Goal: Book appointment/travel/reservation

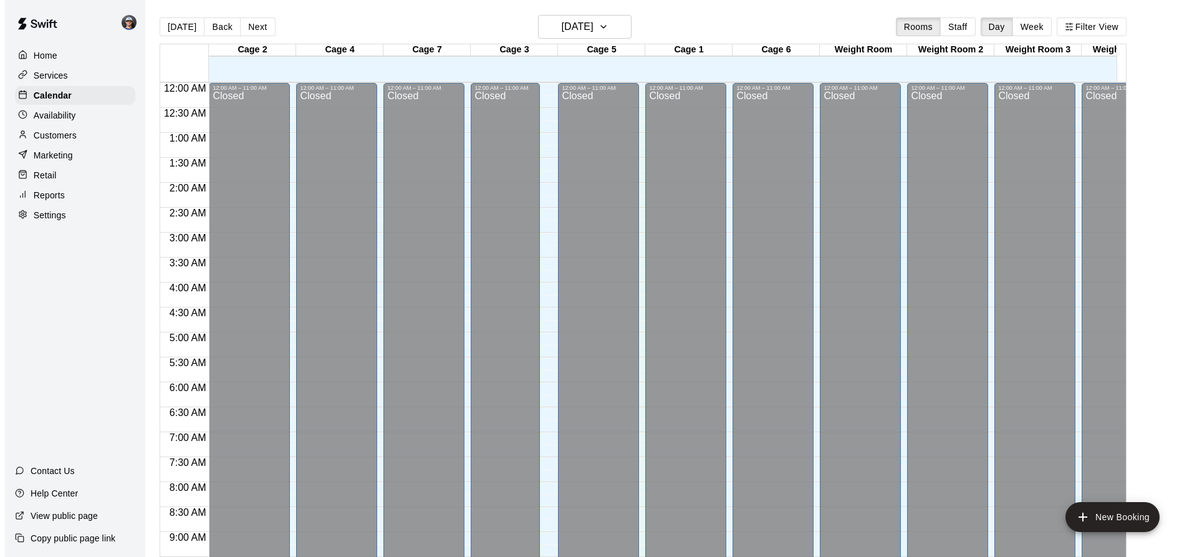
scroll to position [653, 0]
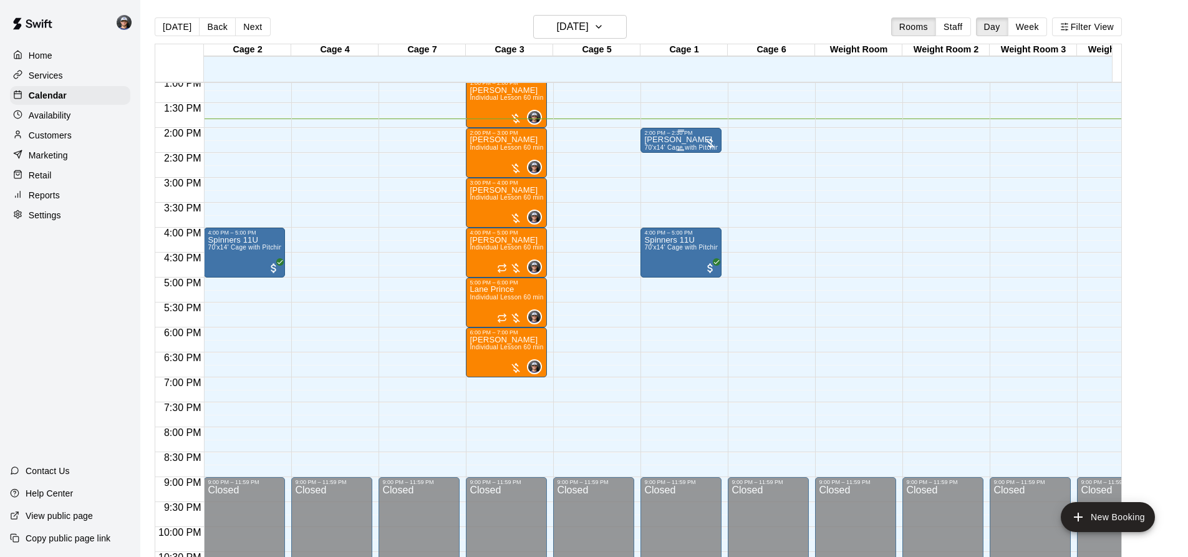
click at [663, 147] on span "70'x14' Cage with Pitching Mound" at bounding box center [694, 147] width 100 height 7
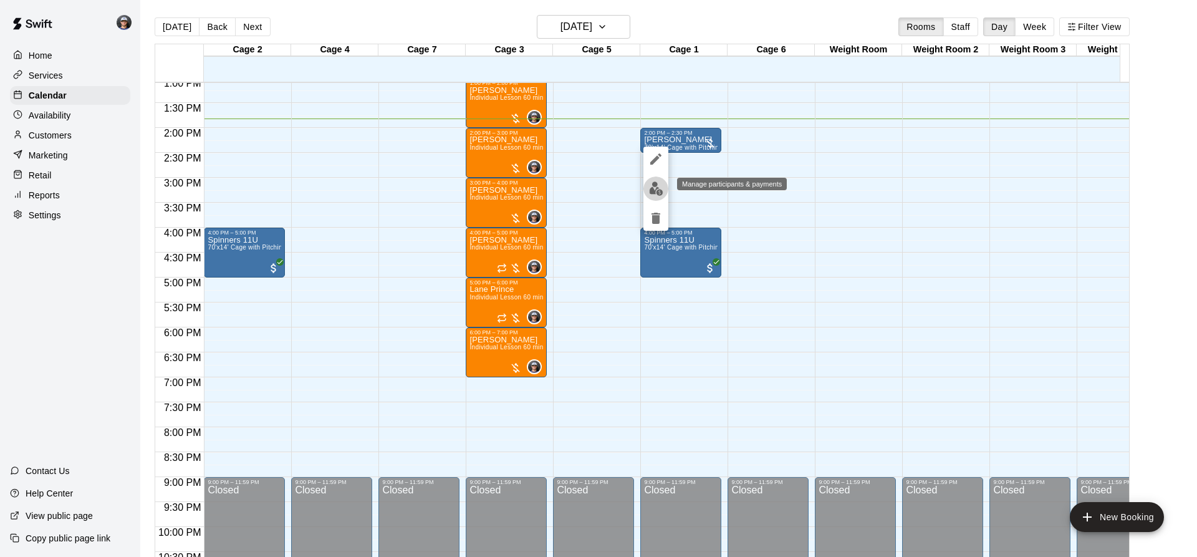
click at [654, 191] on img "edit" at bounding box center [656, 188] width 14 height 14
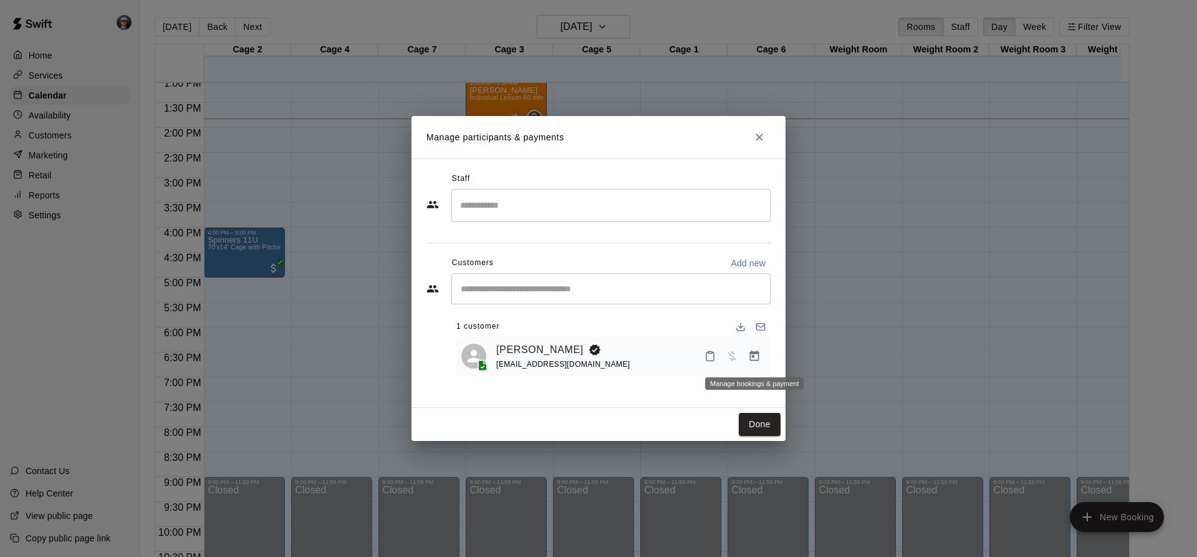
click at [747, 359] on button "Manage bookings & payment" at bounding box center [754, 356] width 22 height 22
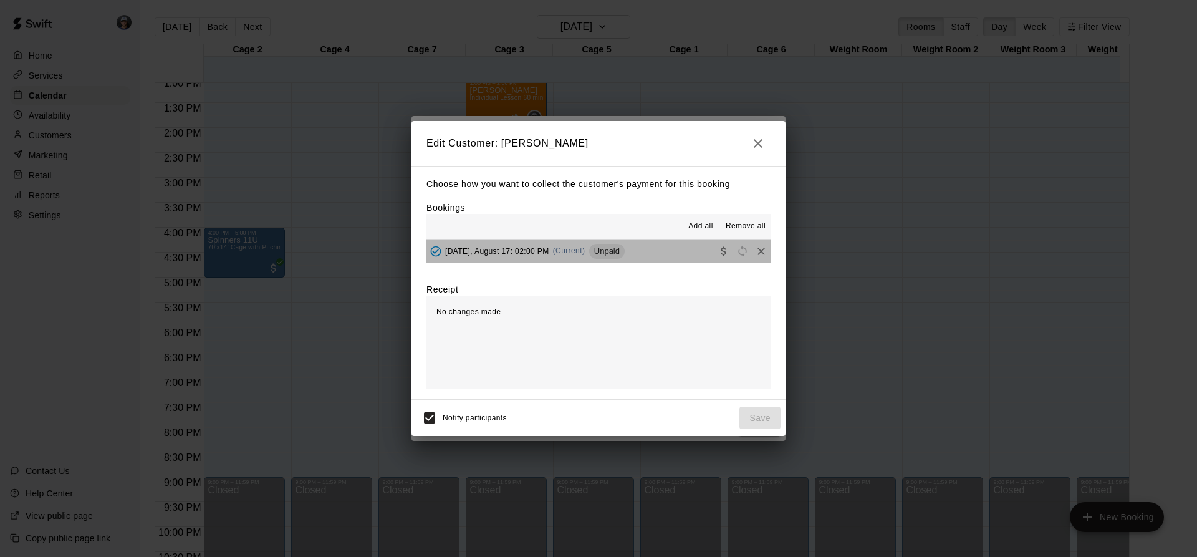
click at [663, 257] on button "[DATE], August 17: 02:00 PM (Current) Unpaid" at bounding box center [598, 250] width 344 height 23
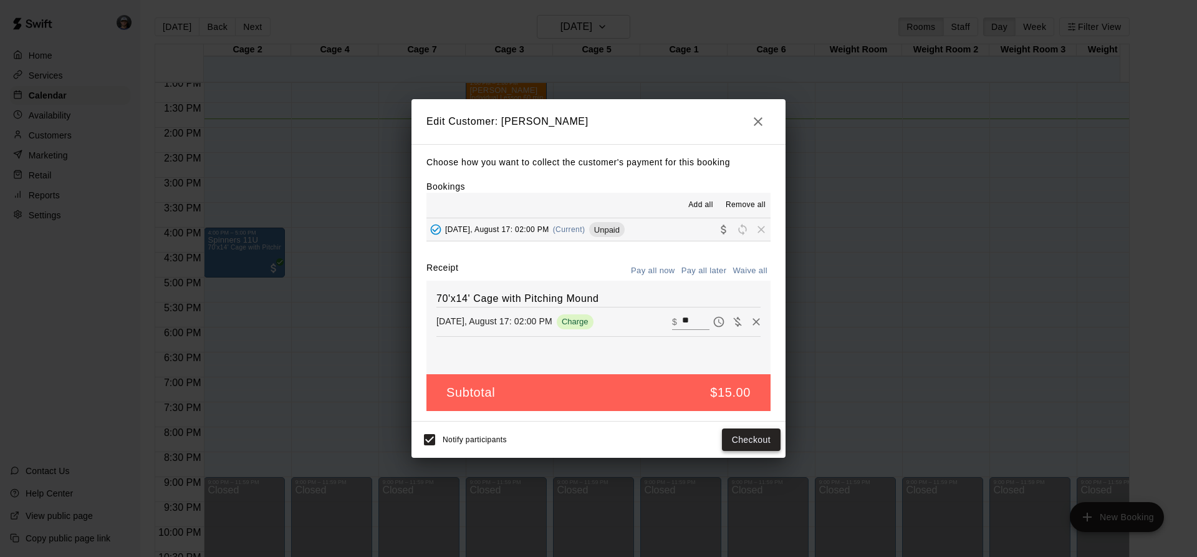
click at [758, 436] on button "Checkout" at bounding box center [751, 439] width 59 height 23
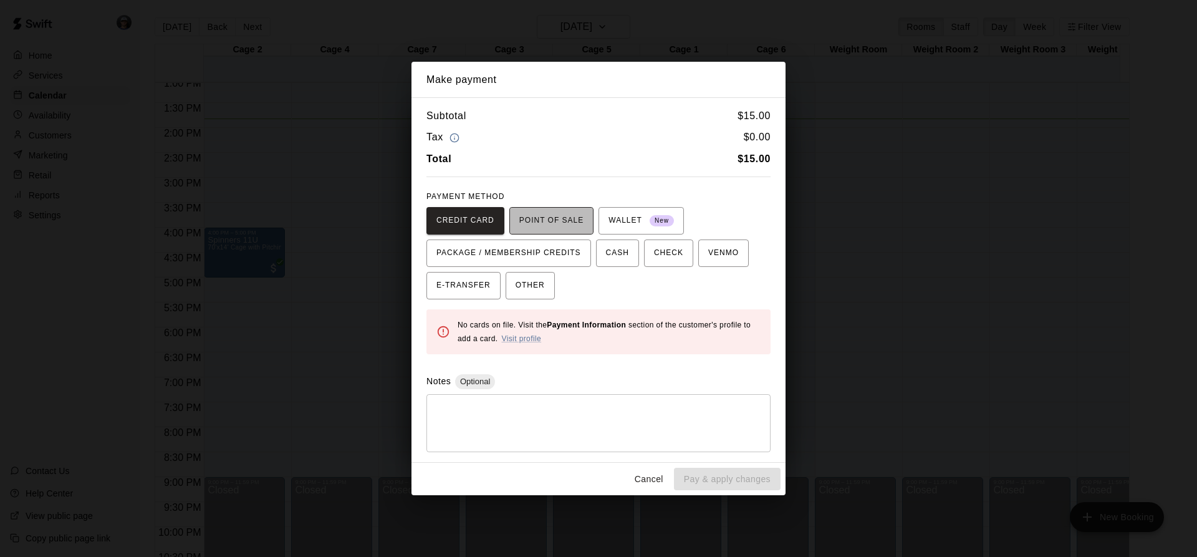
click at [537, 221] on span "POINT OF SALE" at bounding box center [551, 221] width 64 height 20
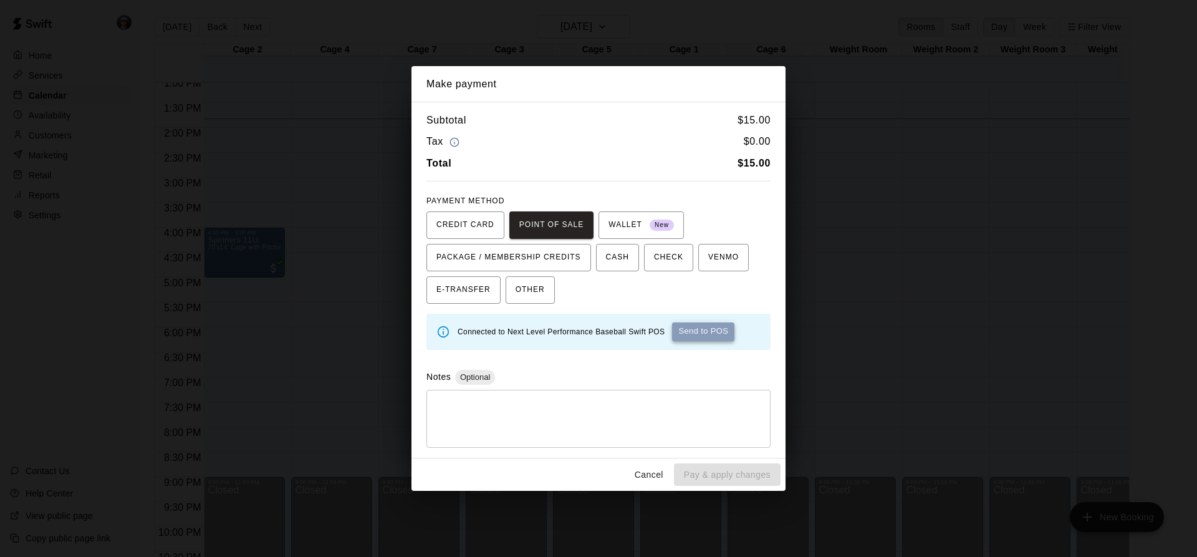
click at [698, 334] on button "Send to POS" at bounding box center [703, 331] width 62 height 19
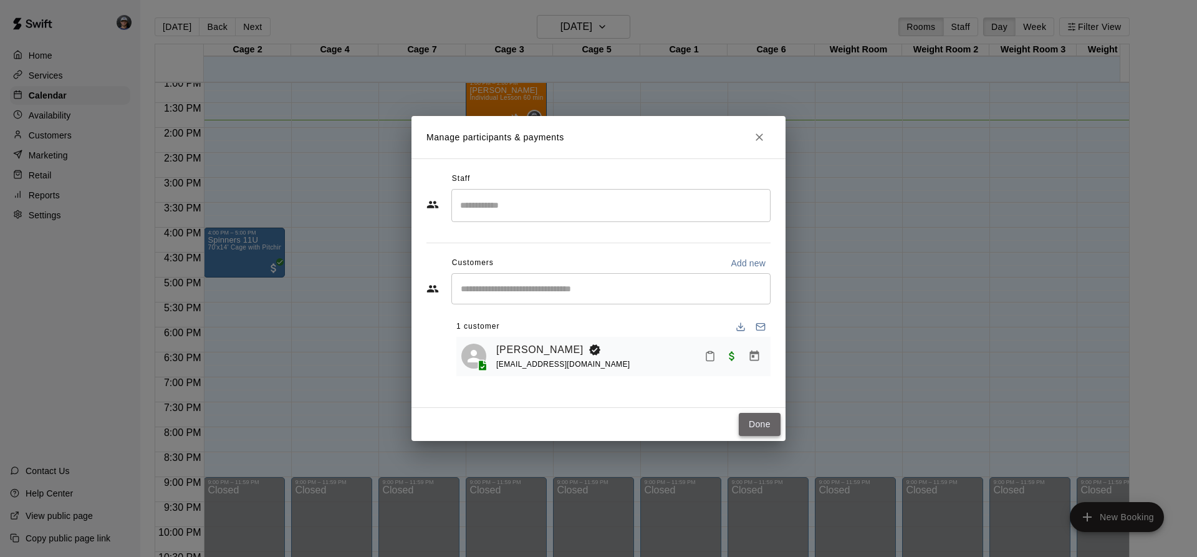
click at [741, 413] on button "Done" at bounding box center [760, 424] width 42 height 23
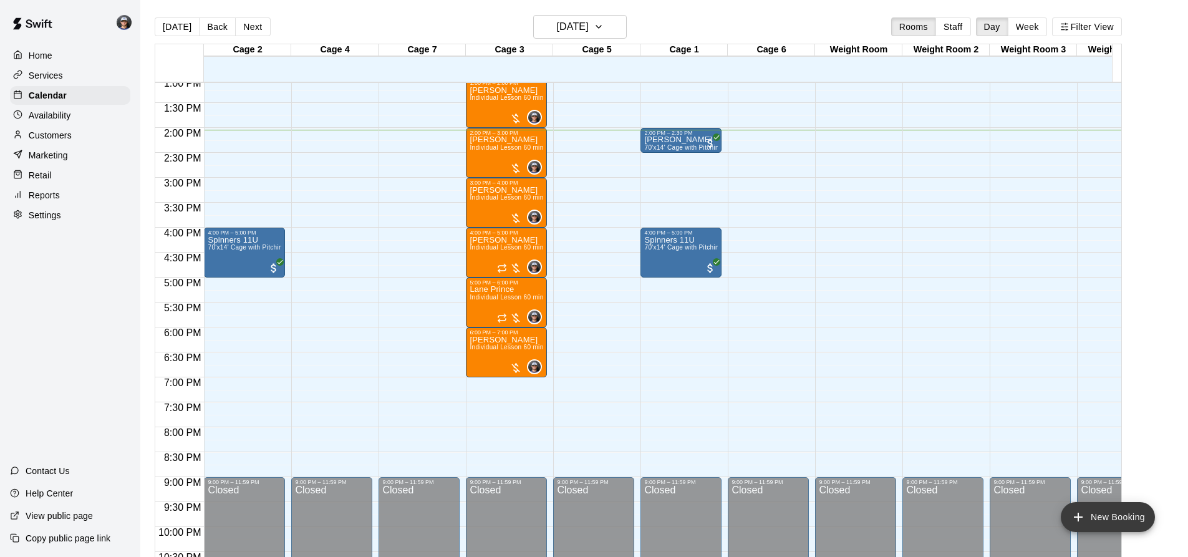
click at [1068, 513] on button "New Booking" at bounding box center [1108, 517] width 94 height 30
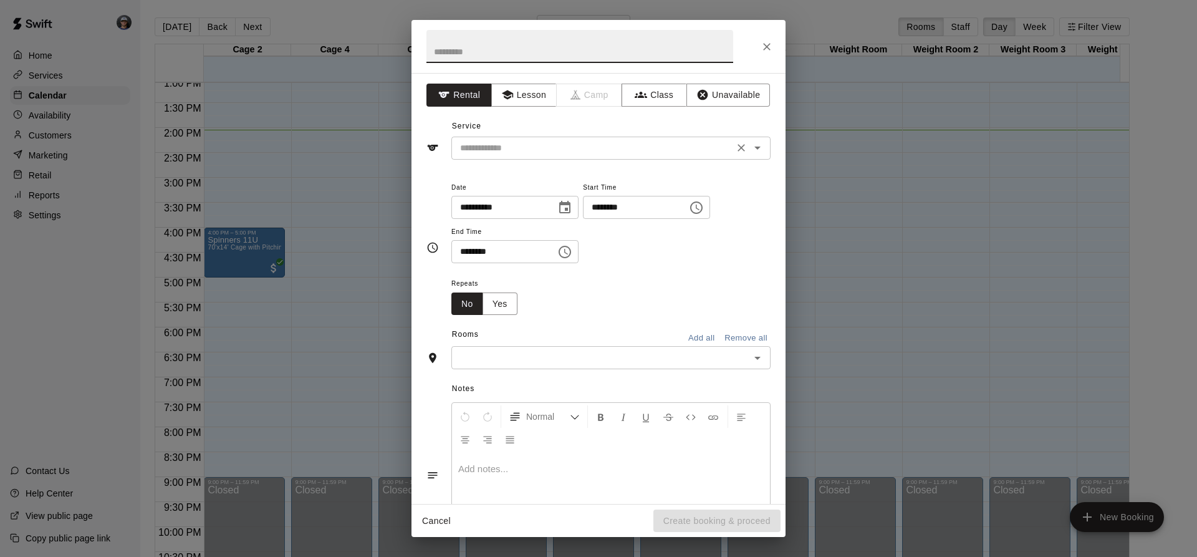
click at [516, 138] on div "​" at bounding box center [610, 148] width 319 height 23
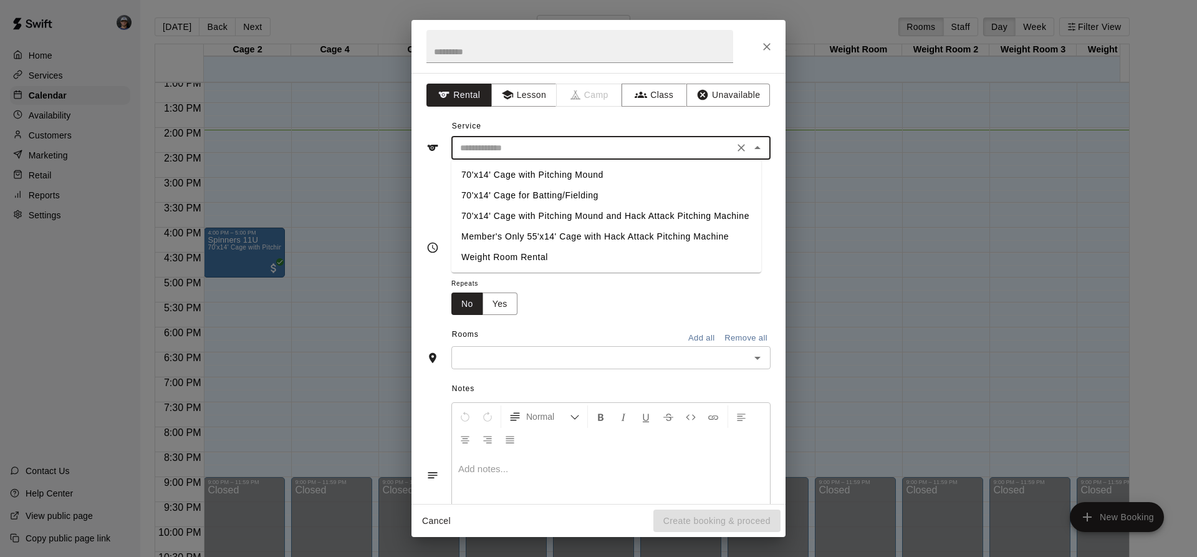
click at [567, 213] on li "70'x14' Cage with Pitching Mound and Hack Attack Pitching Machine" at bounding box center [606, 216] width 310 height 21
type input "**********"
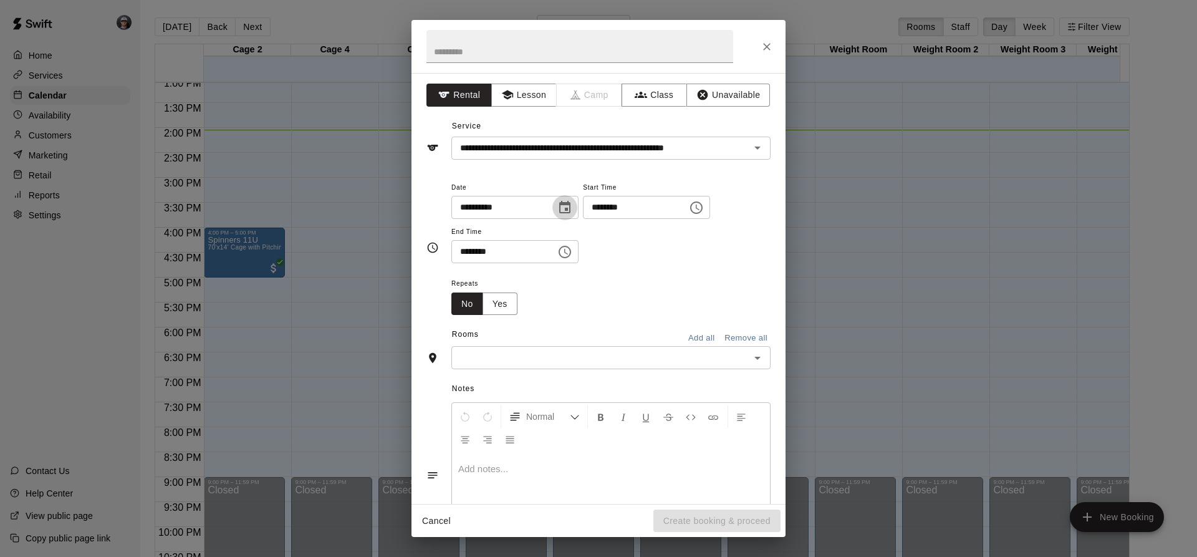
click at [571, 206] on icon "Choose date, selected date is Aug 17, 2025" at bounding box center [564, 207] width 11 height 12
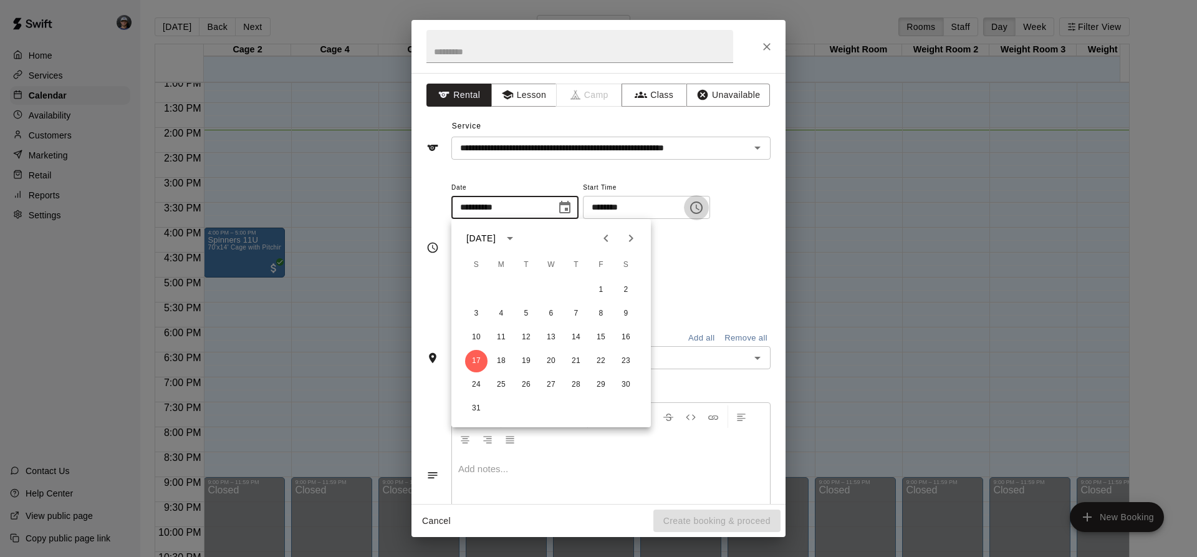
click at [704, 209] on icon "Choose time, selected time is 1:00 PM" at bounding box center [696, 207] width 15 height 15
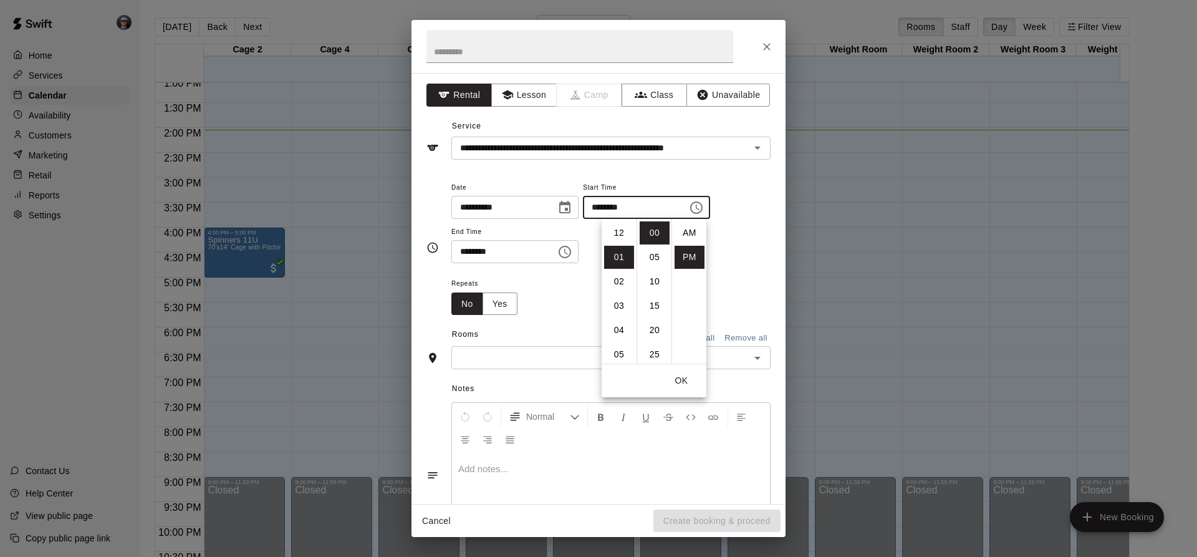
scroll to position [22, 0]
click at [622, 256] on li "02" at bounding box center [619, 257] width 30 height 23
type input "********"
click at [572, 254] on icon "Choose time, selected time is 1:30 PM" at bounding box center [564, 251] width 15 height 15
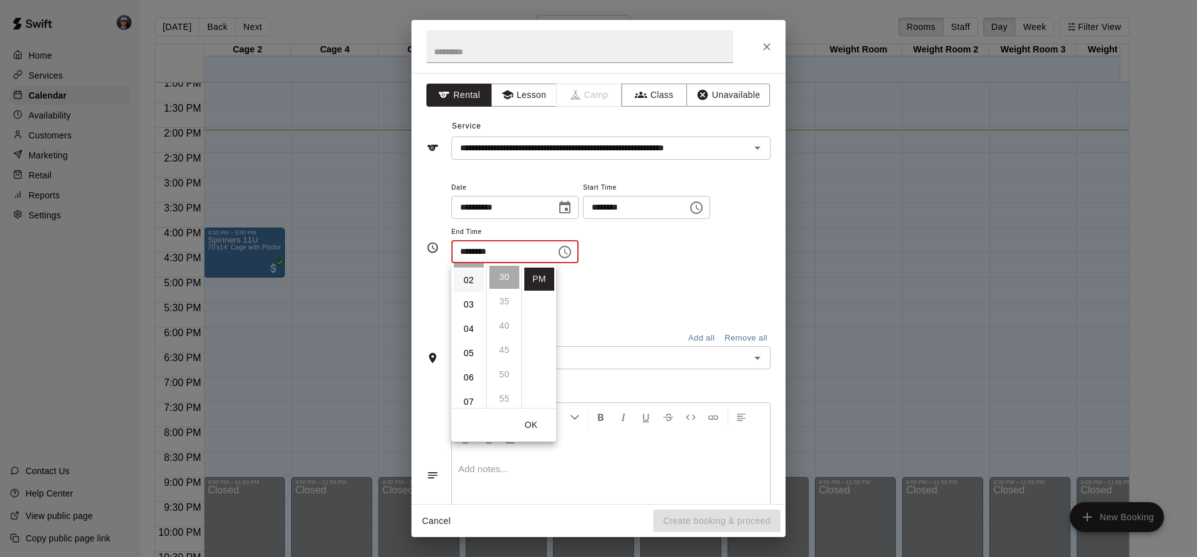
scroll to position [0, 0]
click at [470, 351] on li "03" at bounding box center [469, 350] width 30 height 23
drag, startPoint x: 499, startPoint y: 277, endPoint x: 567, endPoint y: 266, distance: 69.5
click at [499, 277] on li "00" at bounding box center [504, 277] width 30 height 23
type input "********"
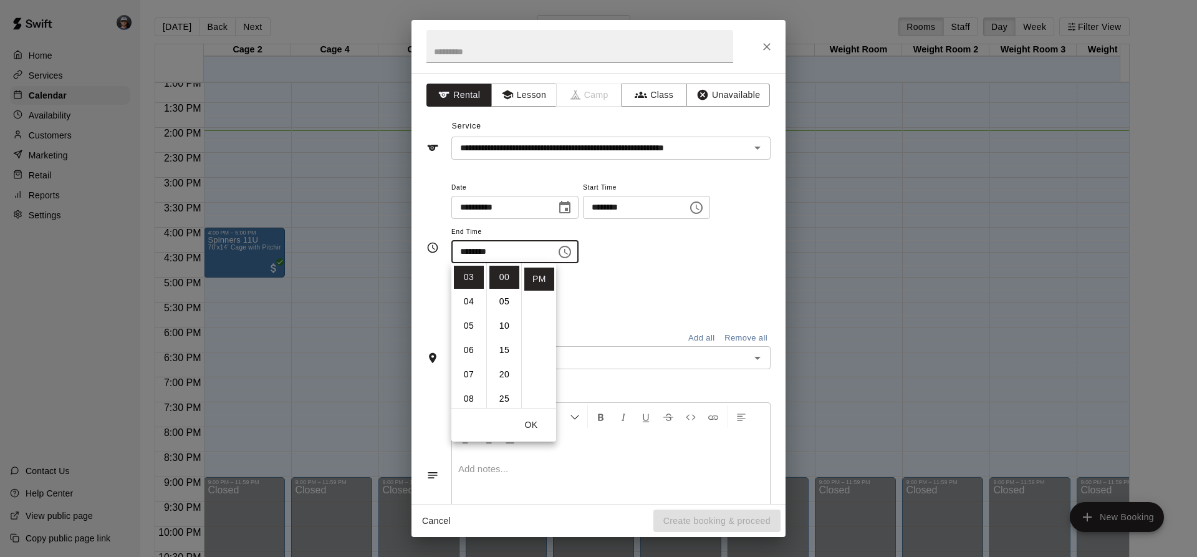
click at [597, 268] on div "**********" at bounding box center [610, 228] width 319 height 97
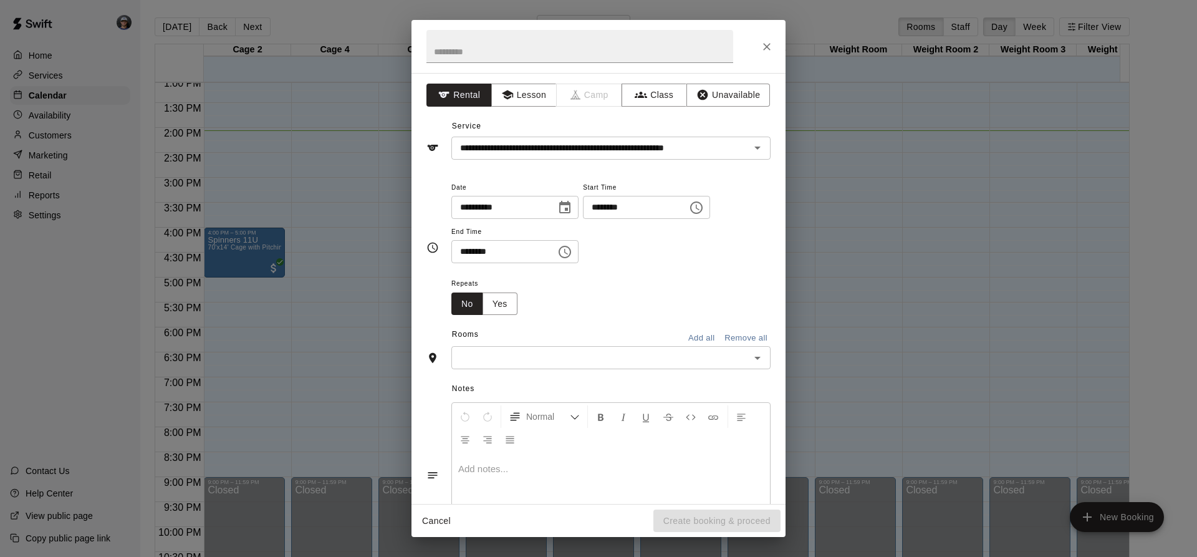
click at [598, 354] on input "text" at bounding box center [600, 358] width 291 height 16
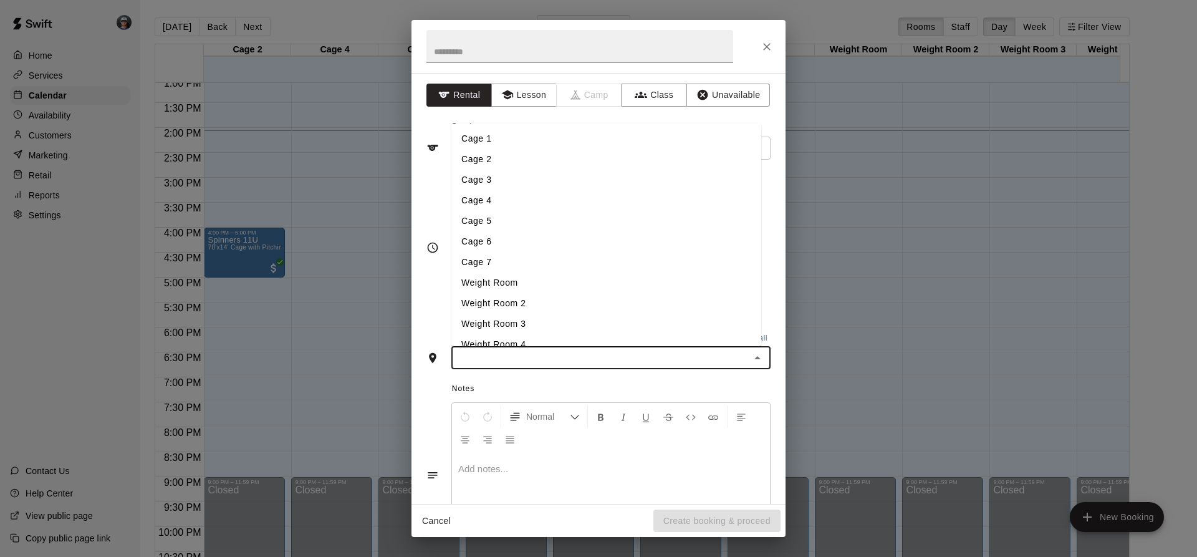
click at [503, 186] on li "Cage 3" at bounding box center [606, 180] width 310 height 21
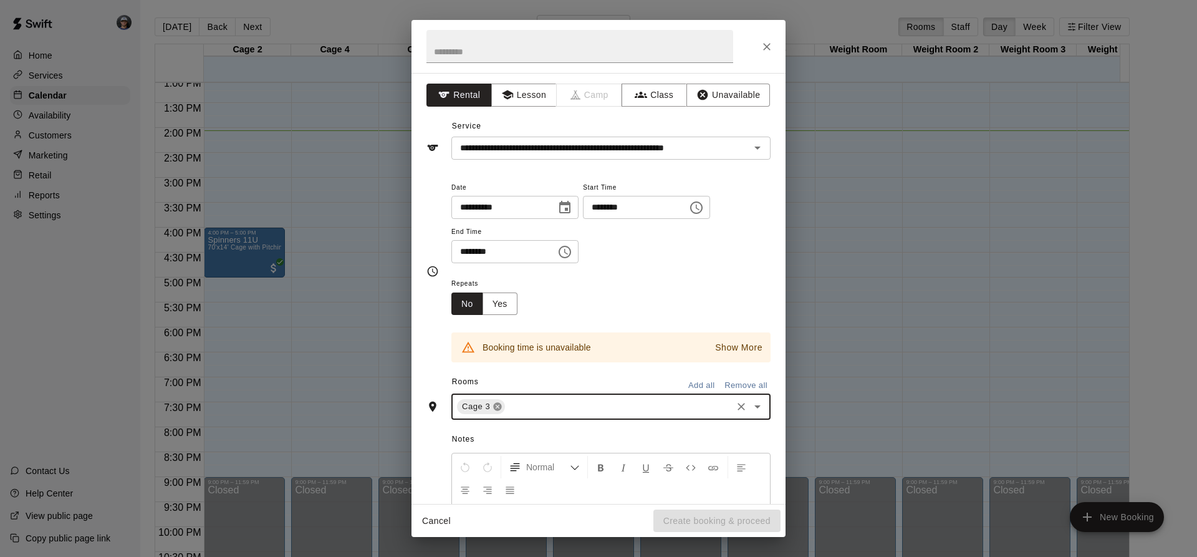
click at [501, 410] on icon at bounding box center [498, 407] width 10 height 10
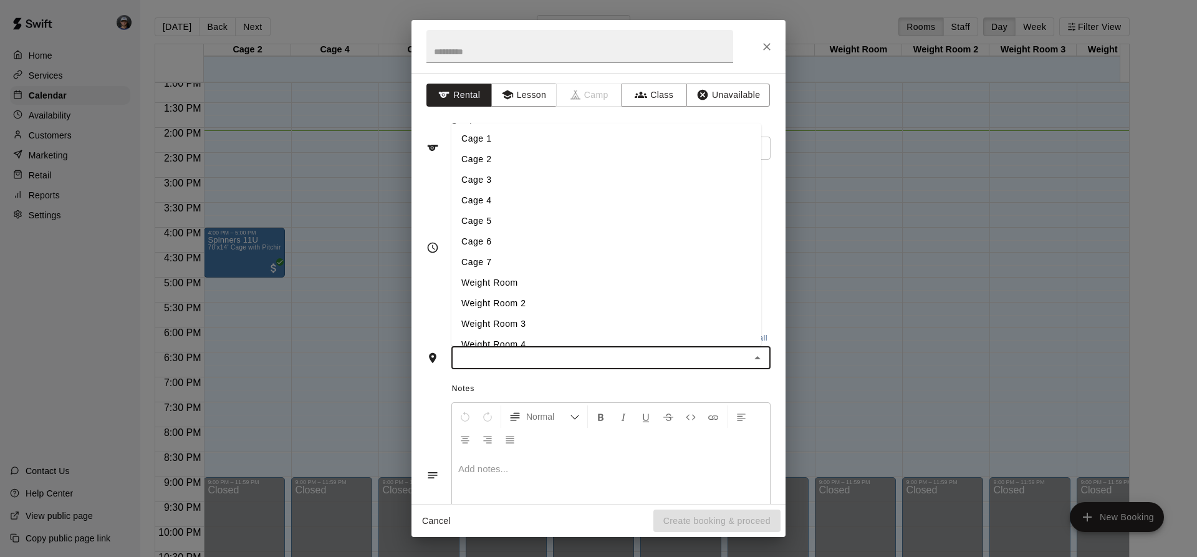
click at [474, 359] on input "text" at bounding box center [600, 358] width 291 height 16
click at [481, 139] on li "Cage 1" at bounding box center [606, 138] width 310 height 21
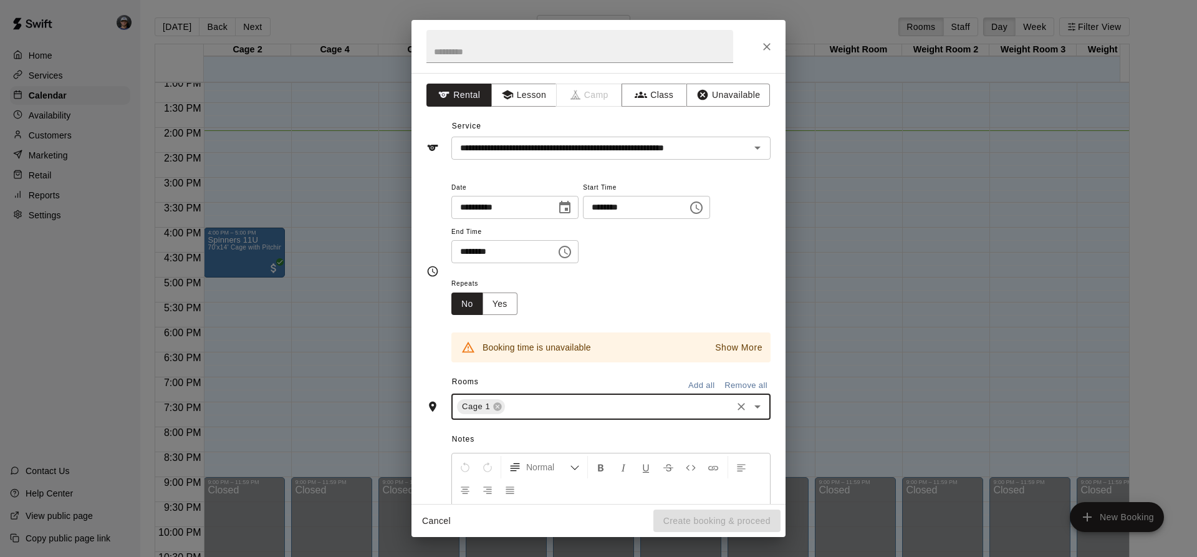
click at [730, 354] on p "Show More" at bounding box center [738, 347] width 47 height 13
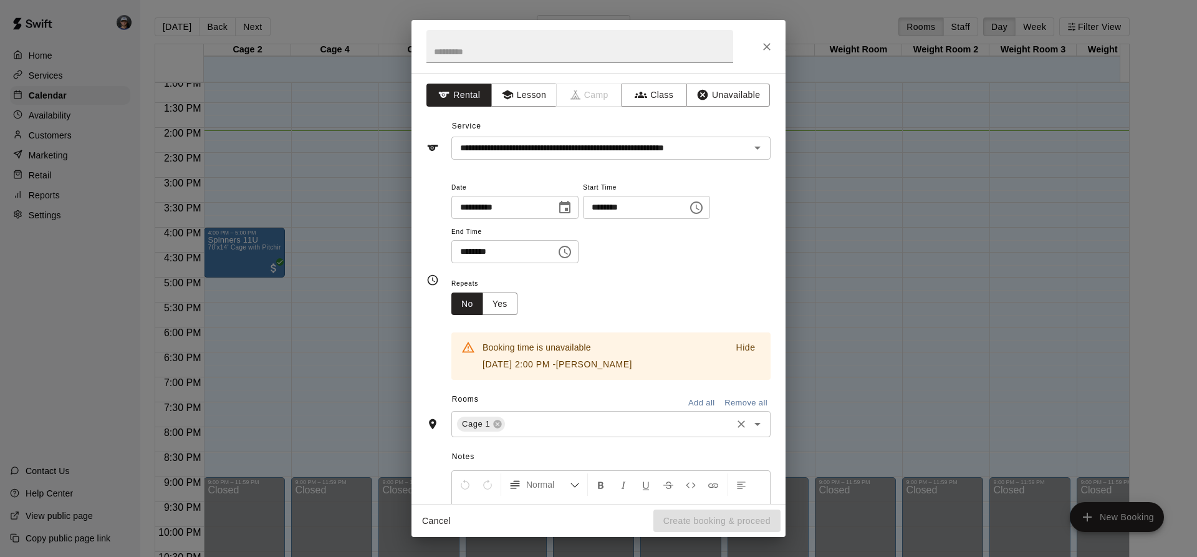
click at [493, 429] on icon at bounding box center [498, 424] width 10 height 10
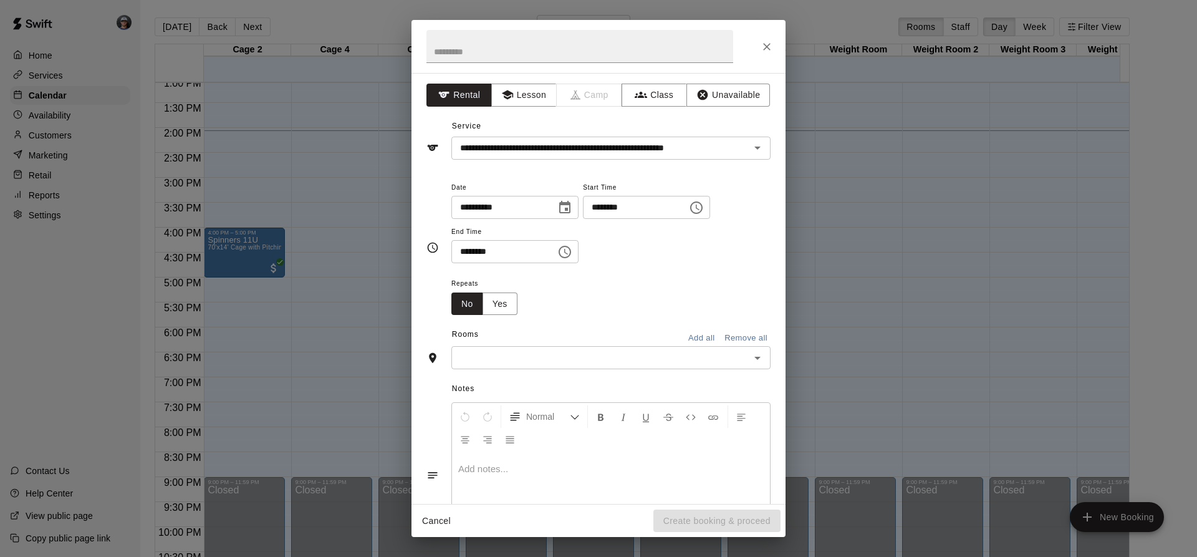
click at [495, 357] on input "text" at bounding box center [600, 358] width 291 height 16
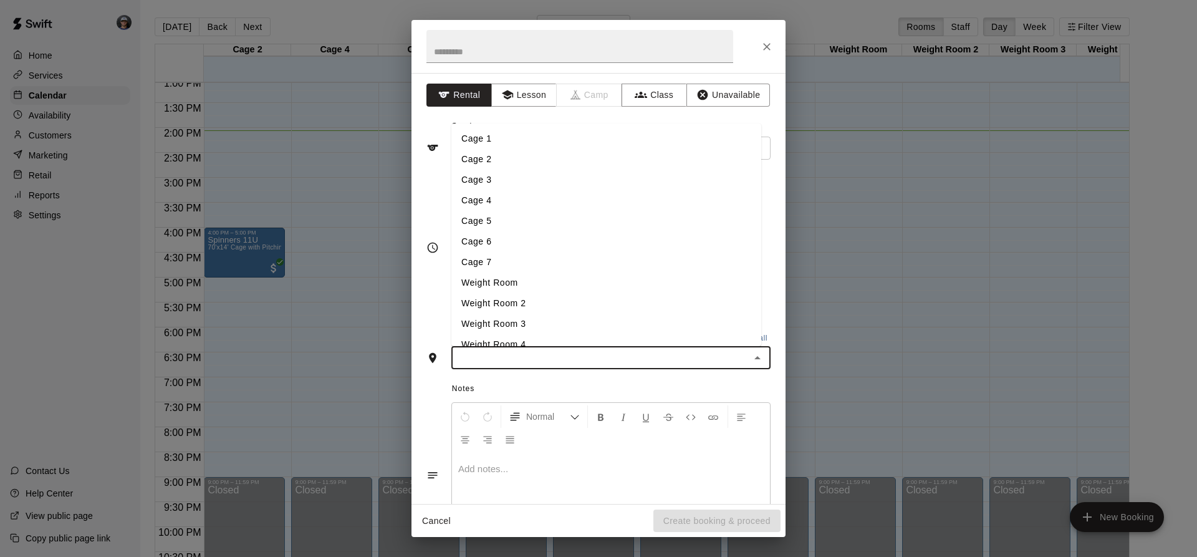
click at [498, 165] on li "Cage 2" at bounding box center [606, 159] width 310 height 21
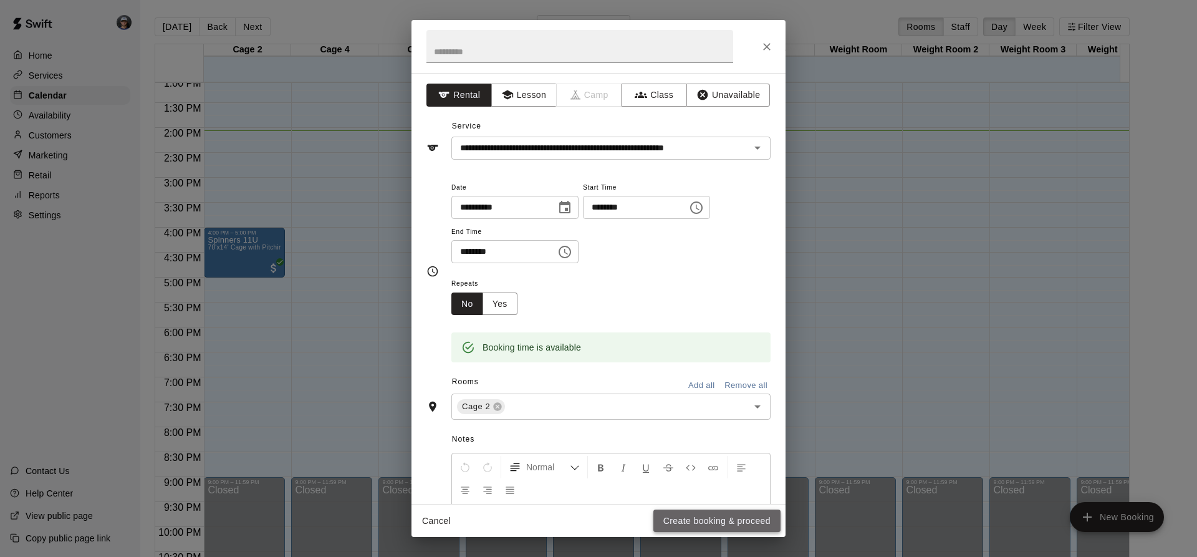
click at [688, 522] on button "Create booking & proceed" at bounding box center [716, 520] width 127 height 23
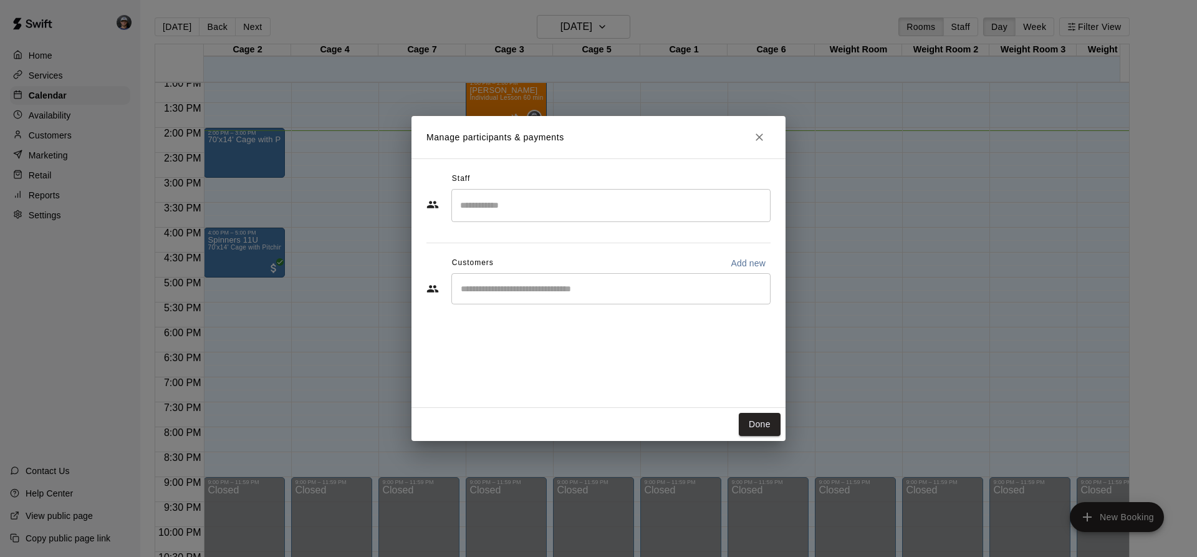
drag, startPoint x: 754, startPoint y: 135, endPoint x: 655, endPoint y: 288, distance: 182.1
click at [655, 288] on div "Manage participants & payments Staff ​ Customers Add new ​ Done" at bounding box center [599, 278] width 374 height 325
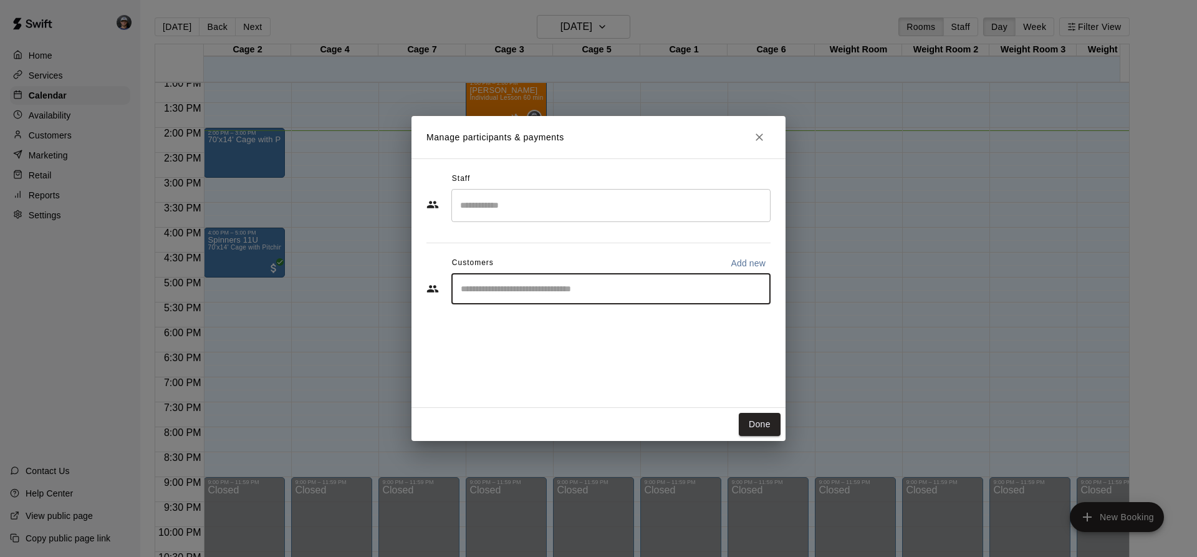
drag, startPoint x: 717, startPoint y: 286, endPoint x: 594, endPoint y: 284, distance: 122.8
click at [716, 286] on input "Start typing to search customers..." at bounding box center [611, 288] width 308 height 12
type input "****"
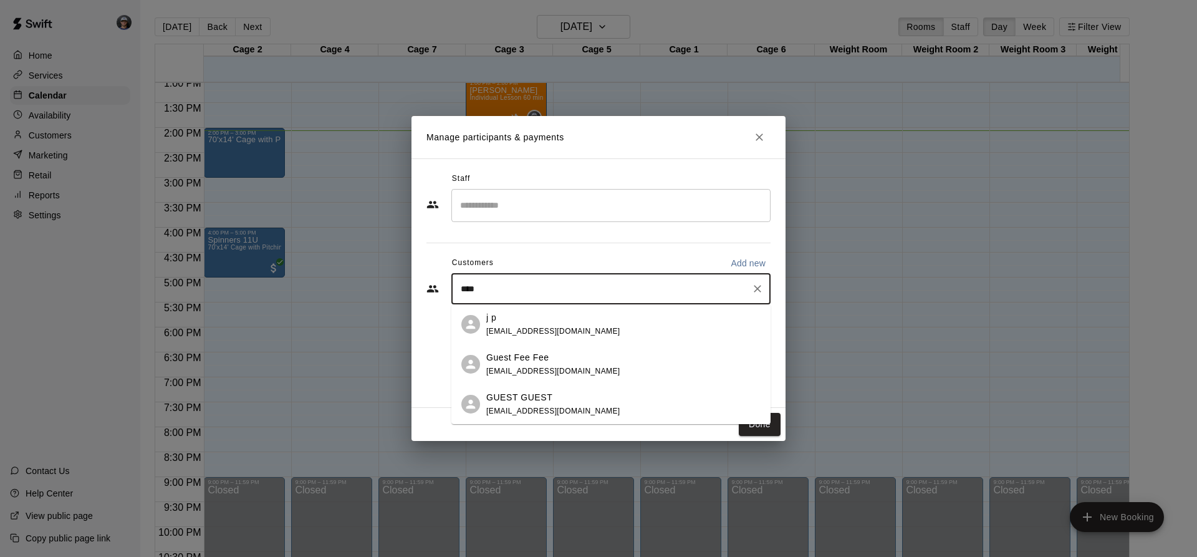
click at [571, 368] on span "[EMAIL_ADDRESS][DOMAIN_NAME]" at bounding box center [553, 371] width 134 height 9
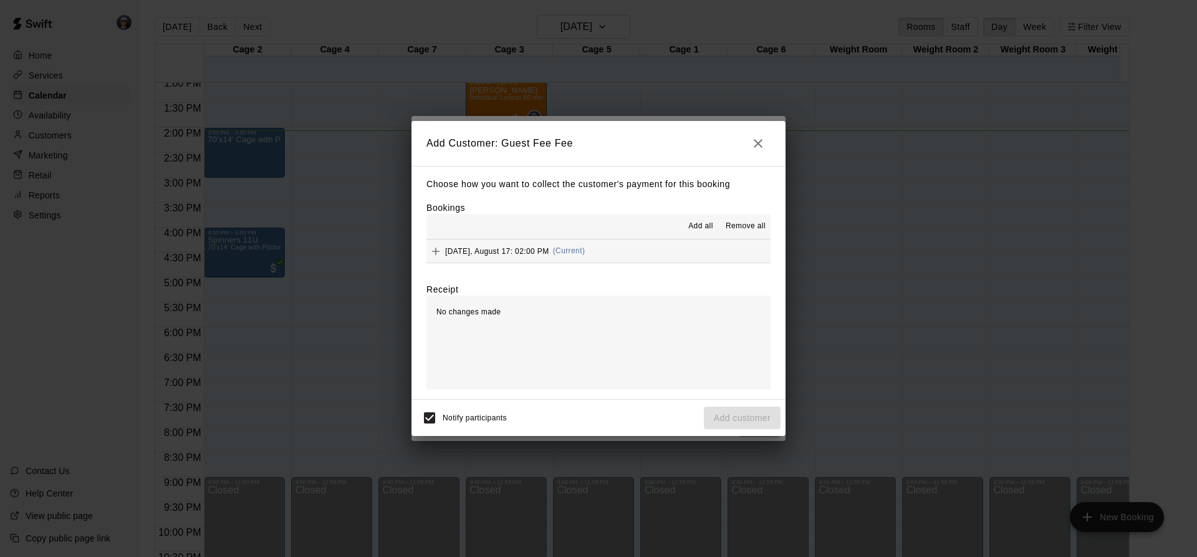
click at [632, 250] on button "[DATE], August 17: 02:00 PM (Current)" at bounding box center [598, 250] width 344 height 23
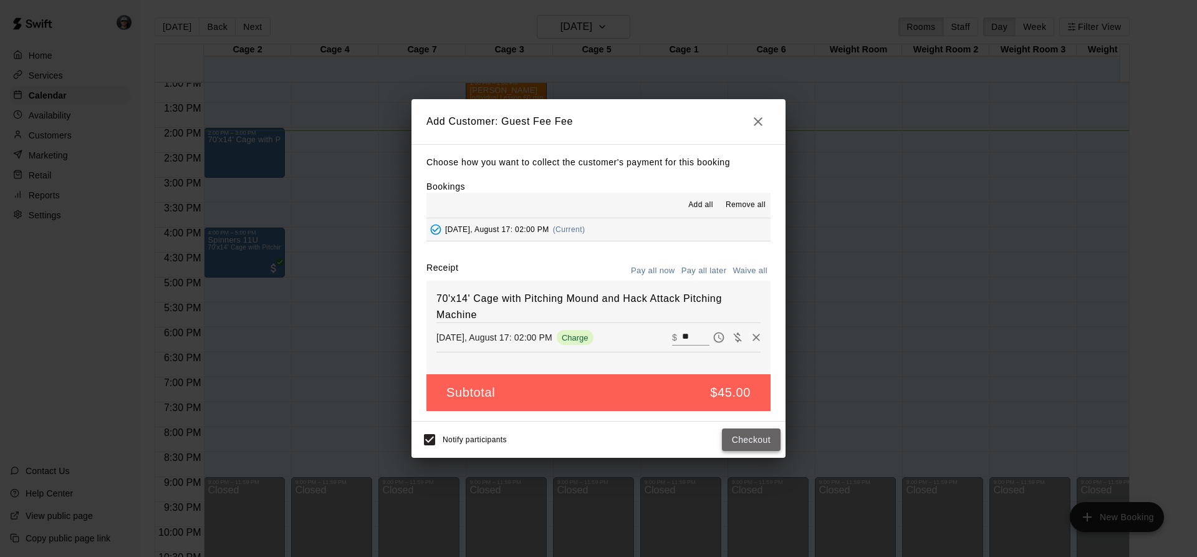
click at [735, 435] on button "Checkout" at bounding box center [751, 439] width 59 height 23
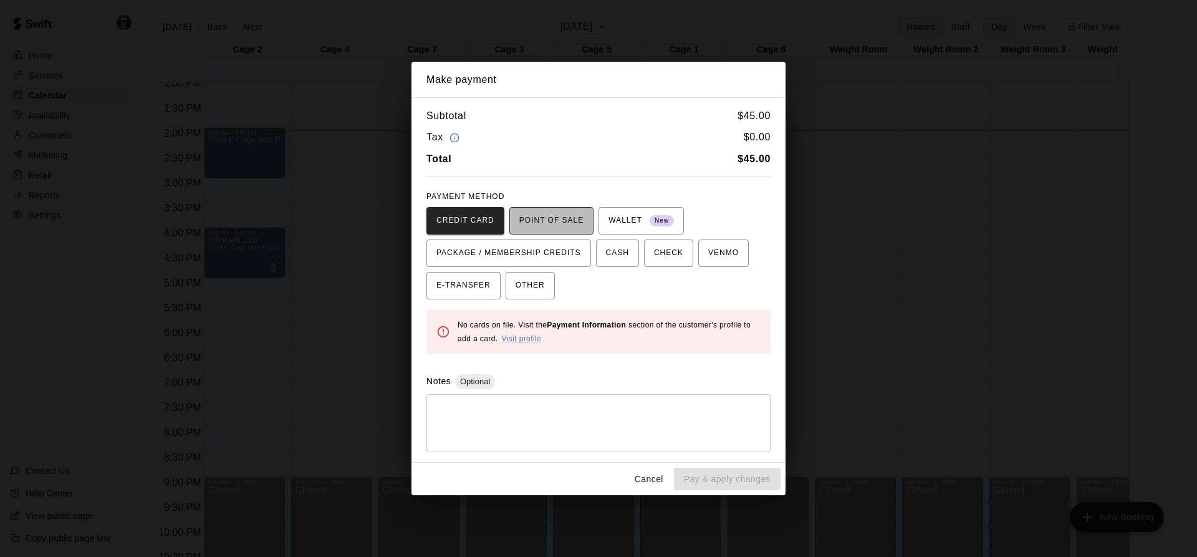
click at [568, 232] on button "POINT OF SALE" at bounding box center [551, 220] width 84 height 27
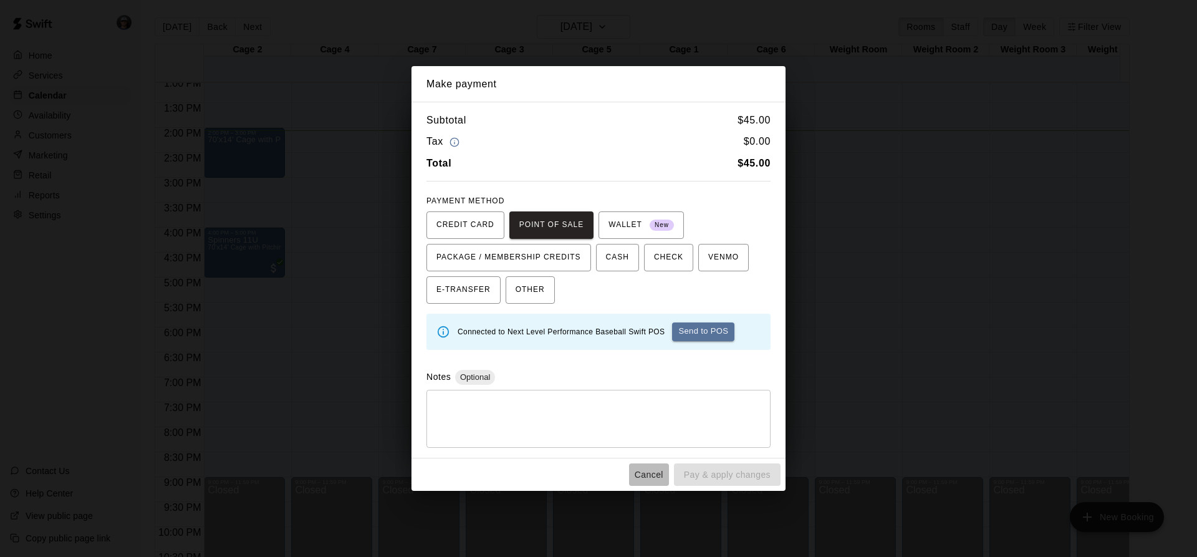
click at [655, 471] on button "Cancel" at bounding box center [649, 474] width 40 height 23
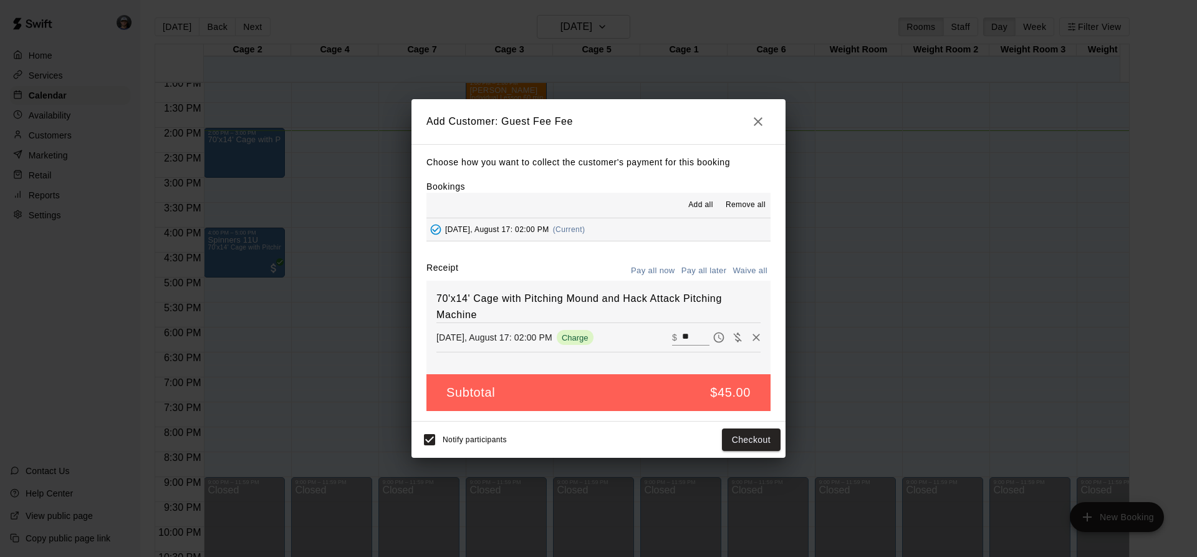
drag, startPoint x: 686, startPoint y: 337, endPoint x: 621, endPoint y: 335, distance: 65.5
click at [621, 335] on div "[DATE], August 17: 02:00 PM Charge ​ $ **" at bounding box center [598, 337] width 324 height 19
type input "**"
click at [739, 443] on button "Checkout" at bounding box center [751, 439] width 59 height 23
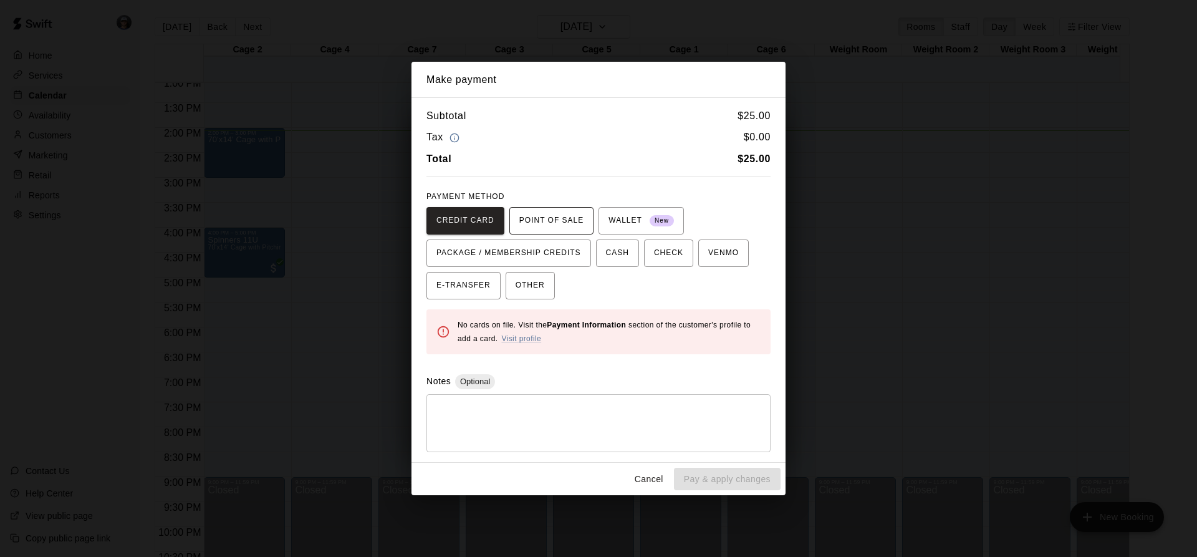
click at [574, 216] on span "POINT OF SALE" at bounding box center [551, 221] width 64 height 20
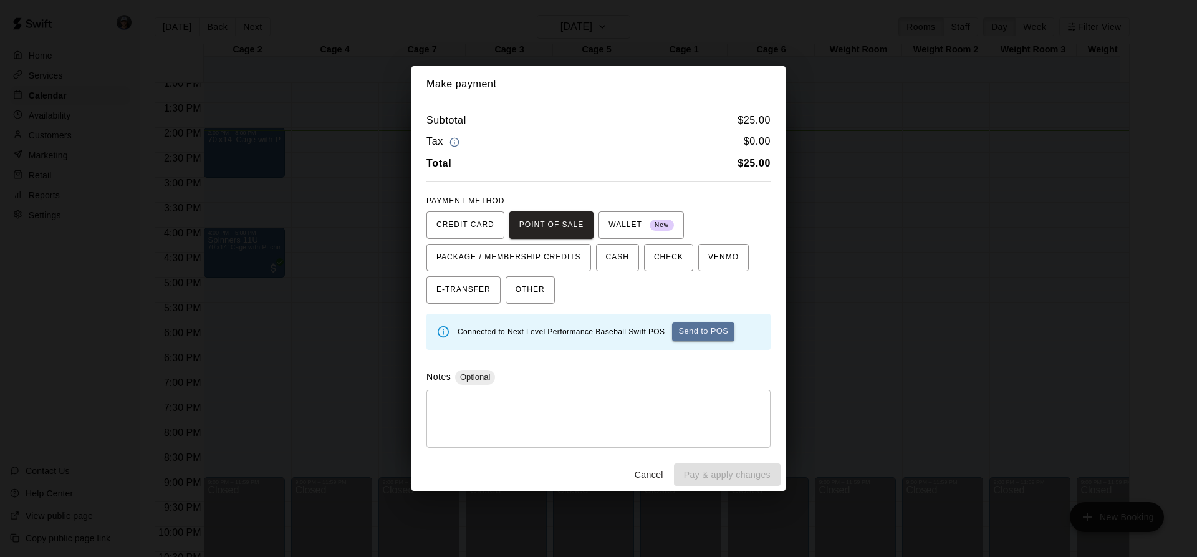
click at [696, 347] on div "Connected to Next Level Performance Baseball Swift POS Send to POS" at bounding box center [598, 332] width 344 height 36
click at [698, 340] on button "Send to POS" at bounding box center [703, 331] width 62 height 19
